Goal: Find contact information: Find contact information

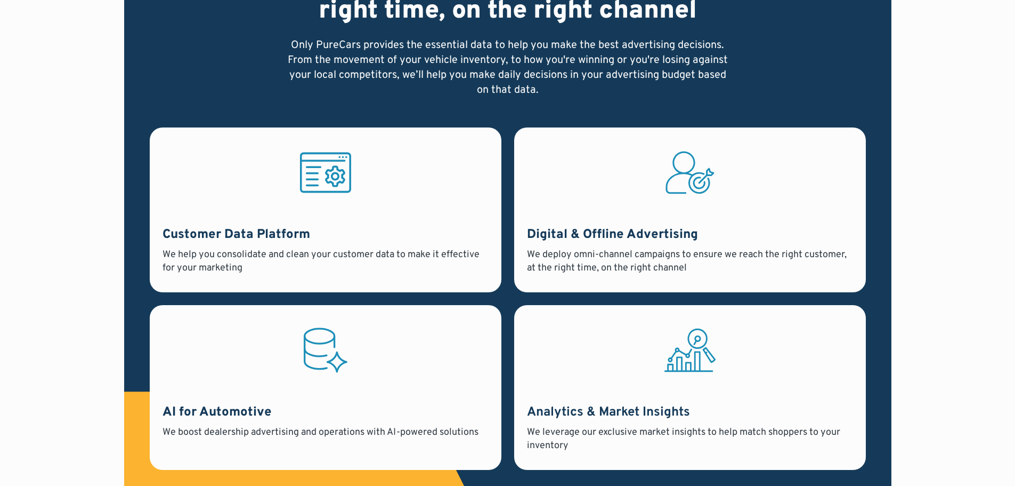
scroll to position [853, 0]
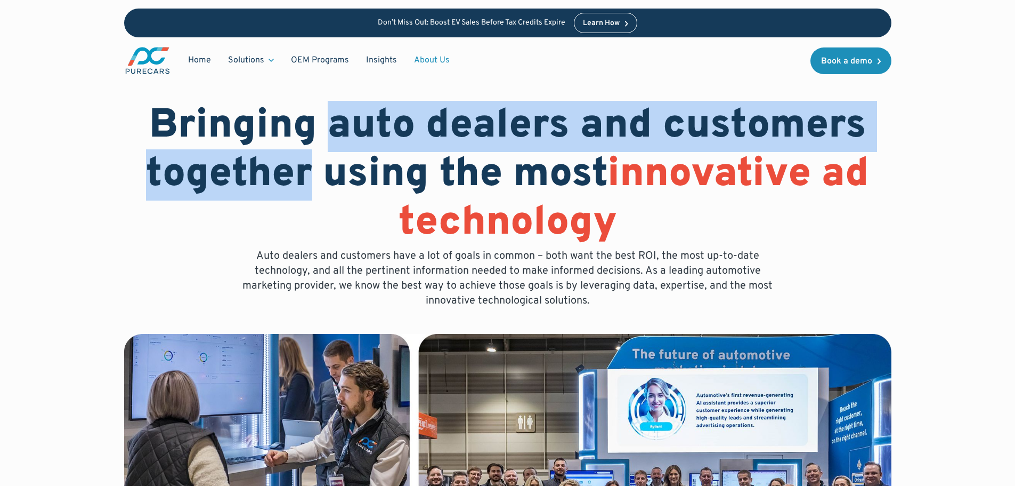
drag, startPoint x: 330, startPoint y: 121, endPoint x: 304, endPoint y: 171, distance: 56.3
click at [304, 171] on h1 "Bringing auto dealers and customers together using the most innovative ad techn…" at bounding box center [508, 175] width 768 height 146
copy h1 "auto dealers and customers together"
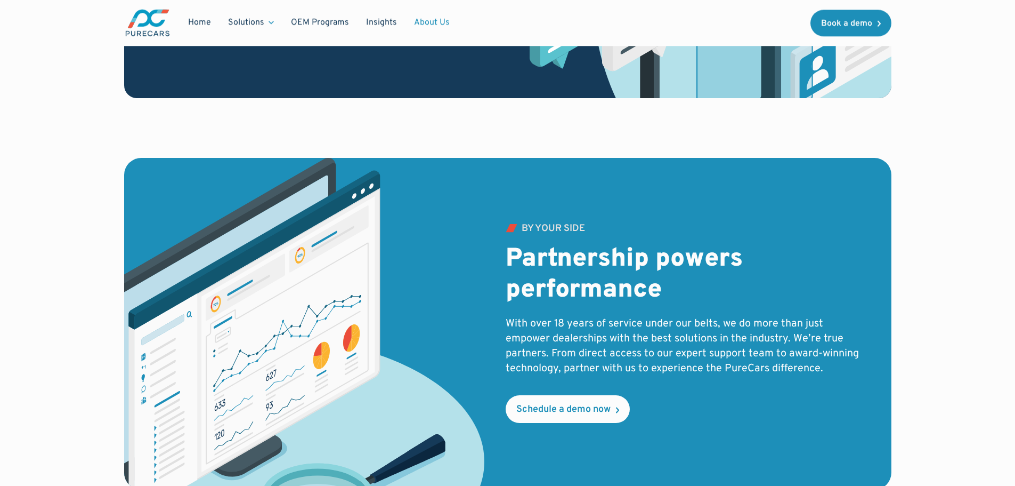
scroll to position [1706, 0]
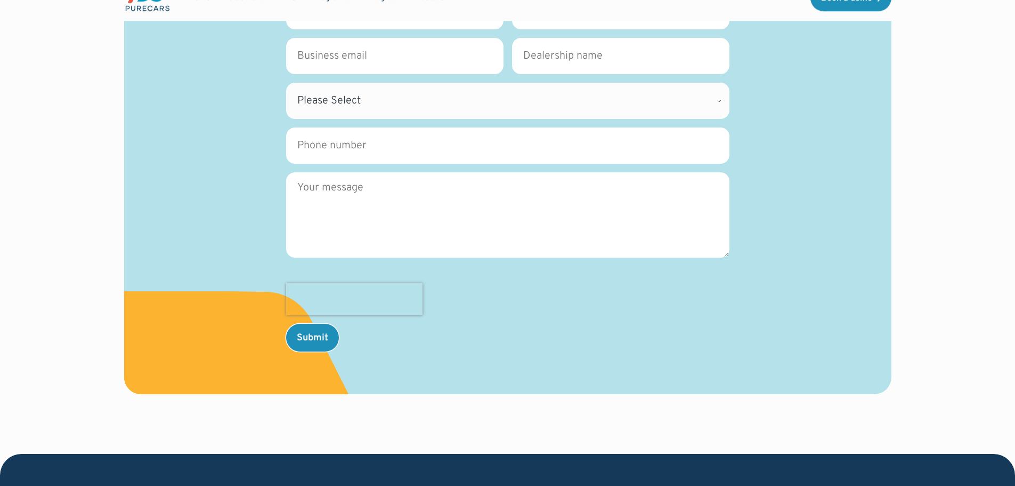
scroll to position [586, 0]
